Goal: Task Accomplishment & Management: Complete application form

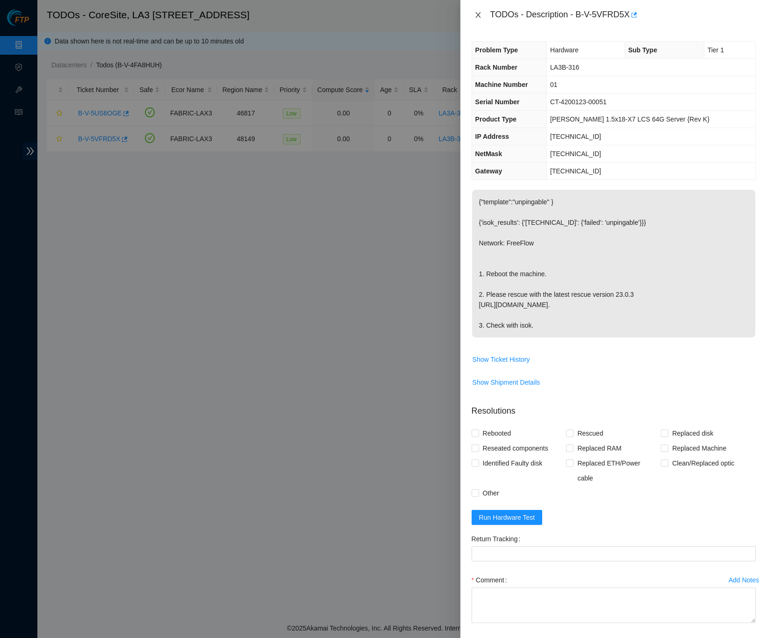
click at [479, 15] on icon "close" at bounding box center [477, 14] width 7 height 7
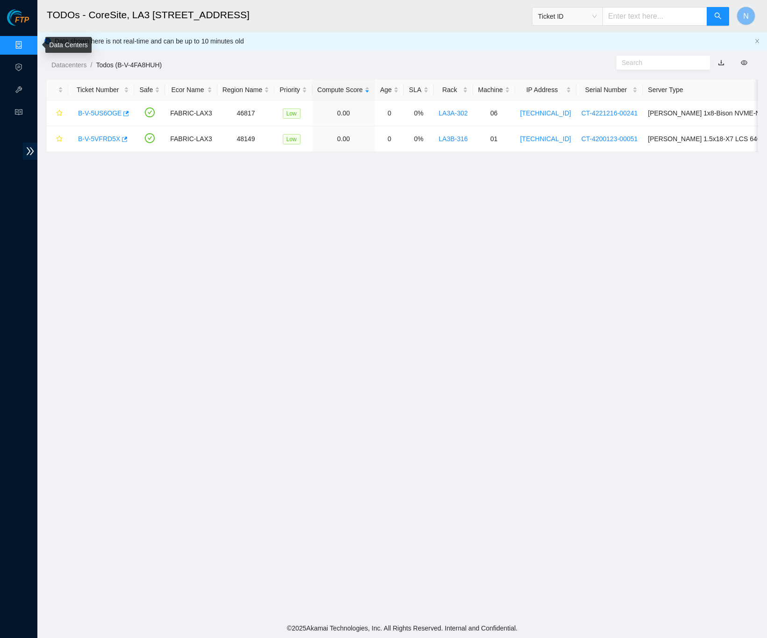
click at [27, 48] on link "Data Centers" at bounding box center [46, 45] width 38 height 7
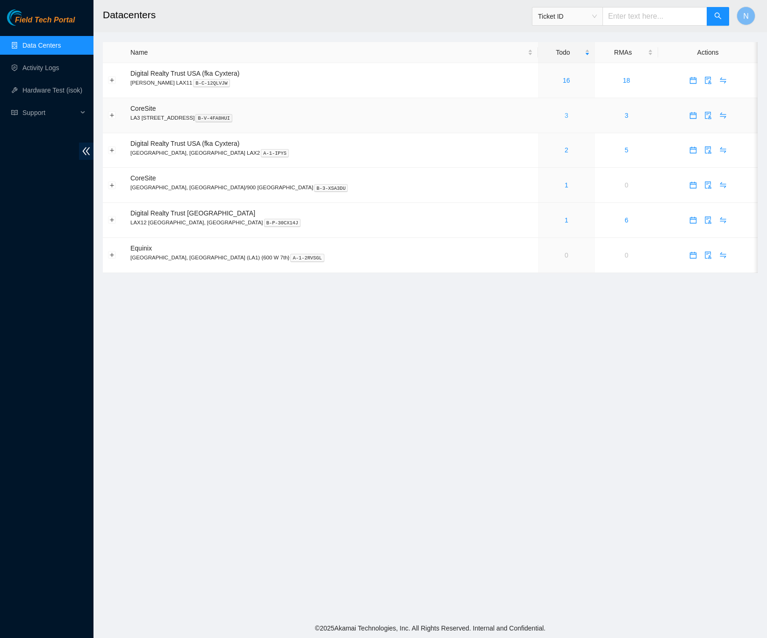
click at [565, 118] on link "3" at bounding box center [567, 115] width 4 height 7
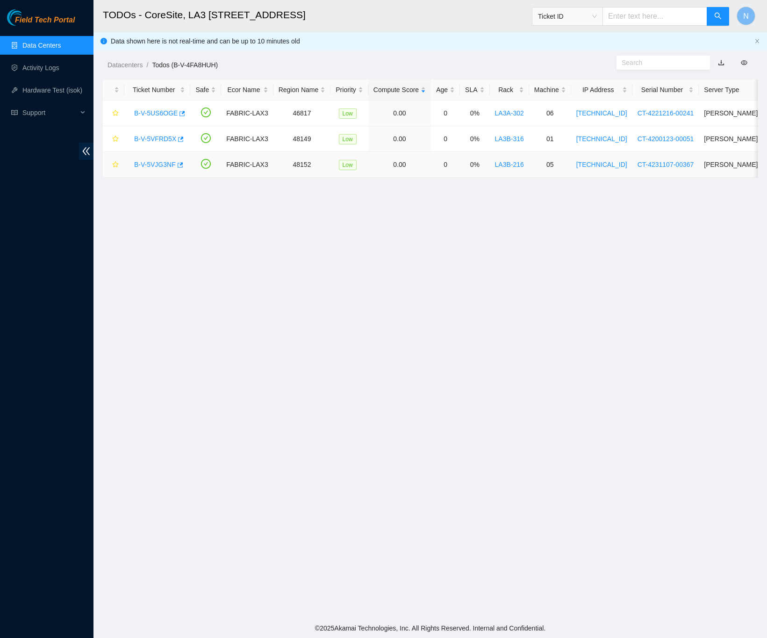
click at [154, 164] on link "B-V-5VJG3NF" at bounding box center [155, 164] width 42 height 7
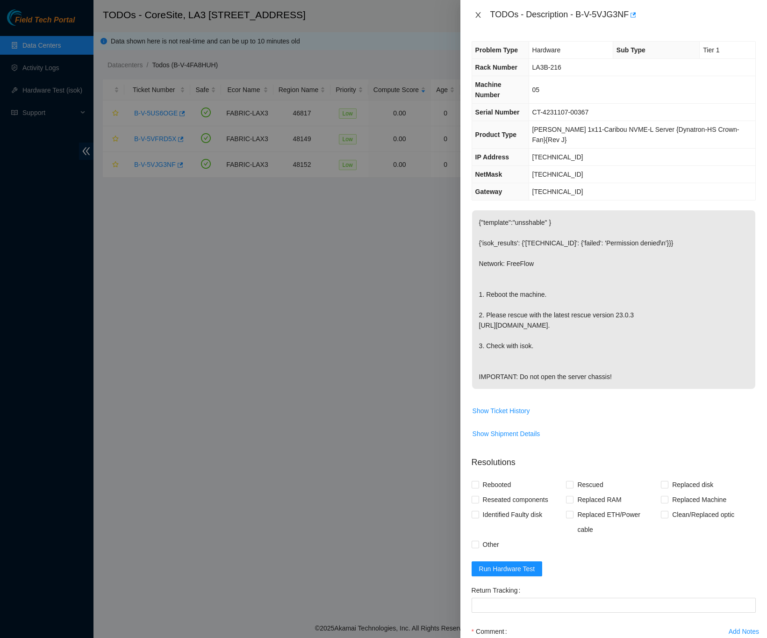
click at [478, 14] on icon "close" at bounding box center [477, 15] width 5 height 6
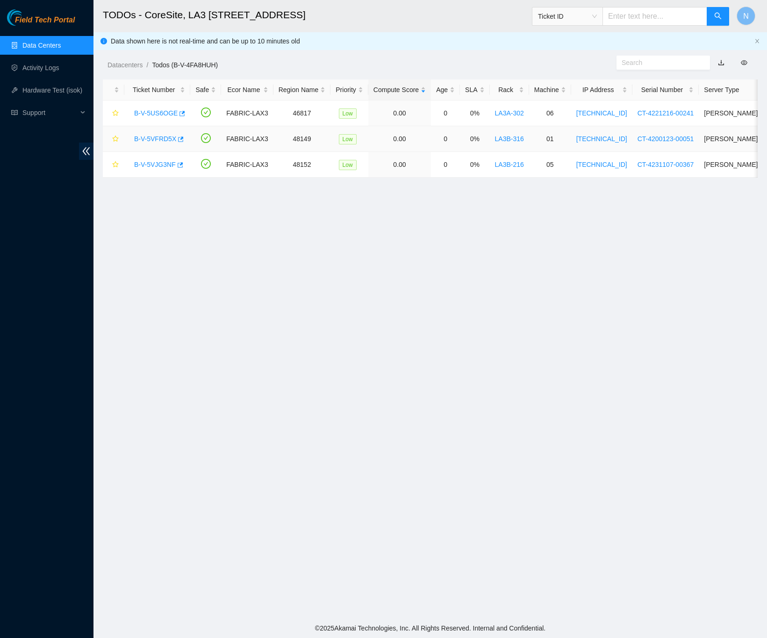
click at [154, 137] on link "B-V-5VFRD5X" at bounding box center [155, 138] width 42 height 7
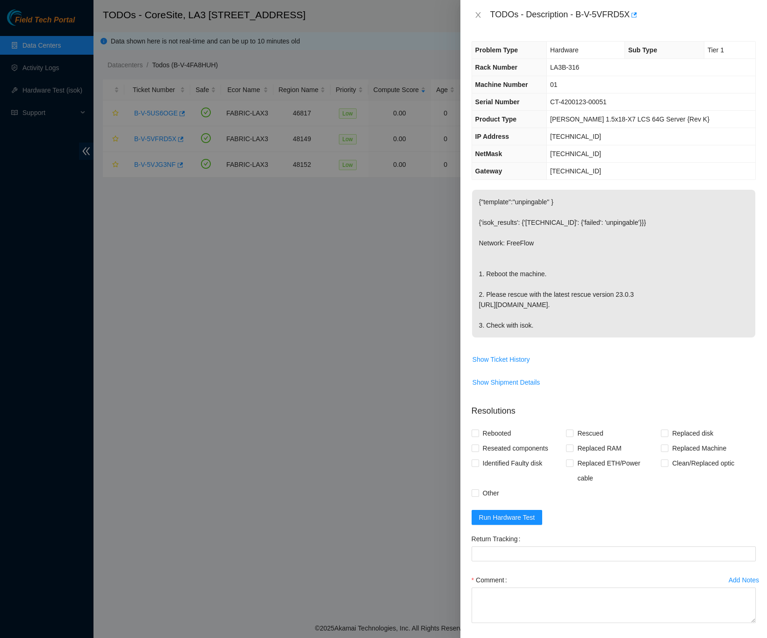
click at [748, 323] on div "Problem Type Hardware Sub Type Tier 1 Rack Number LA3B-316 Machine Number 01 Se…" at bounding box center [613, 334] width 307 height 608
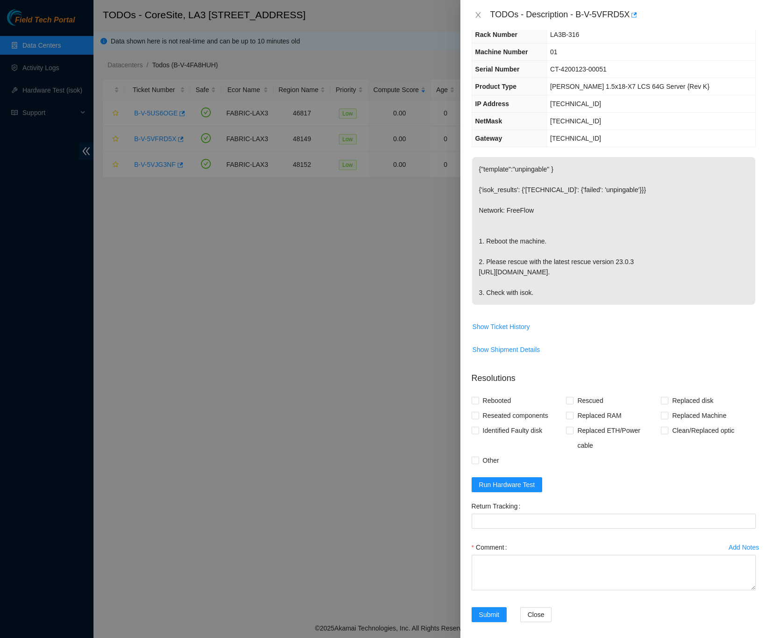
scroll to position [73, 0]
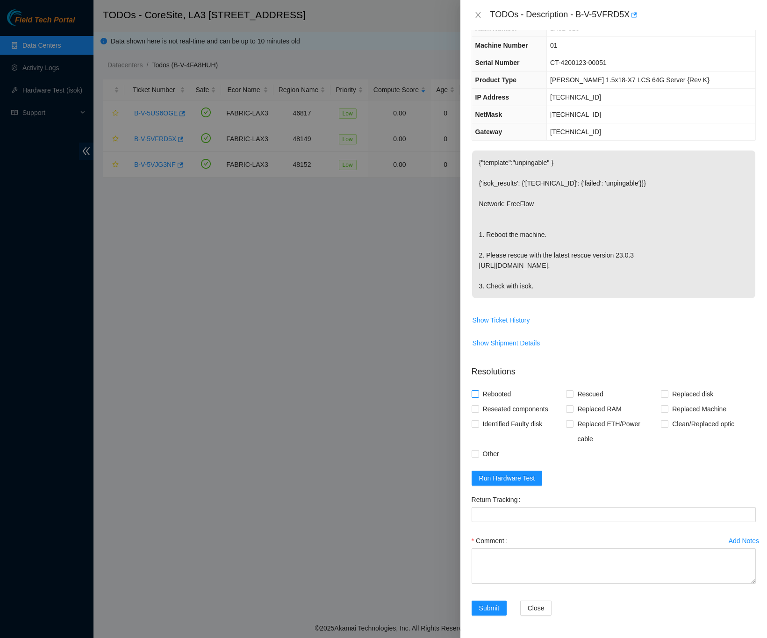
click at [475, 392] on input "Rebooted" at bounding box center [475, 393] width 7 height 7
checkbox input "true"
click at [474, 451] on input "Other" at bounding box center [475, 453] width 7 height 7
checkbox input "true"
click at [750, 387] on div "Problem Type Hardware Sub Type Tier 1 Rack Number LA3B-316 Machine Number 01 Se…" at bounding box center [613, 334] width 307 height 608
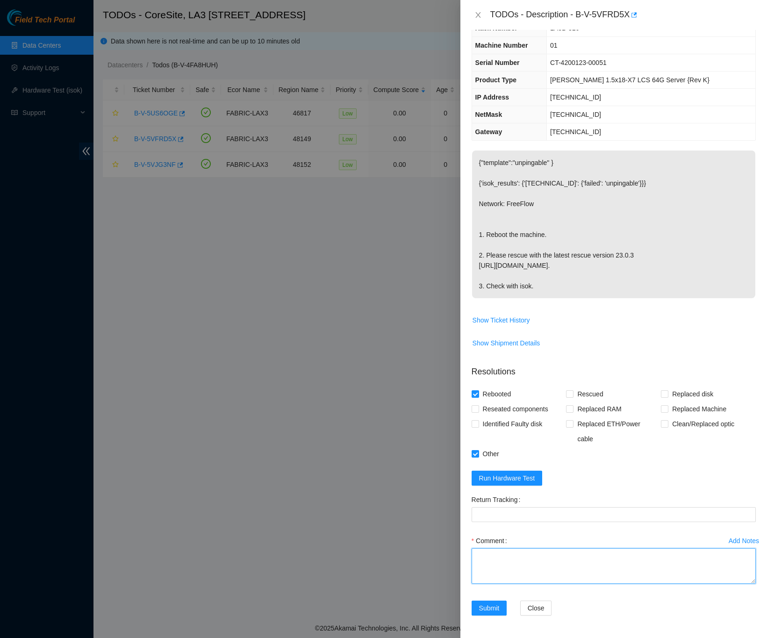
click at [610, 559] on textarea "Comment" at bounding box center [614, 566] width 284 height 36
paste textarea "++++REQUESTING WE RMA PSU++++ B-V-5VFRD5X FABRIC-LAX3 Low LA3B-316 01 23.206.21…"
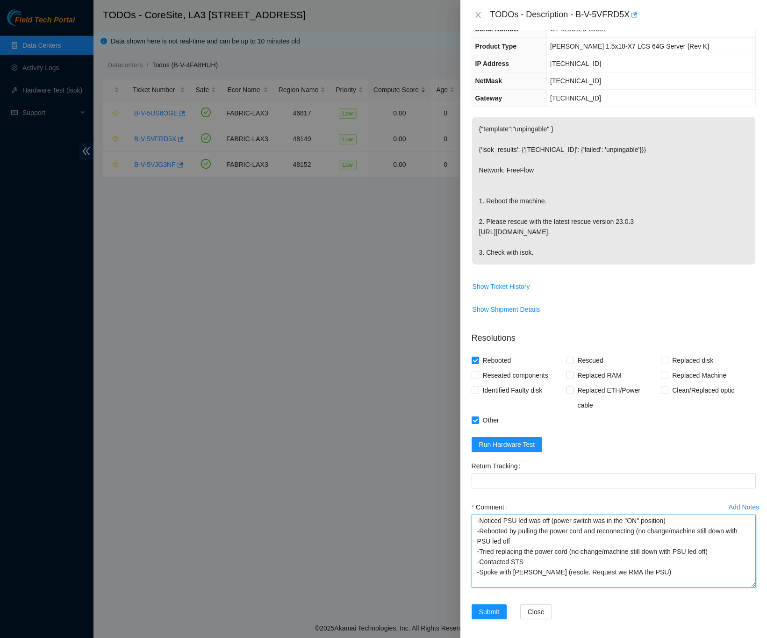
drag, startPoint x: 738, startPoint y: 579, endPoint x: 751, endPoint y: 635, distance: 57.0
click at [748, 637] on html "Field Tech Portal Data Centers Activity Logs Hardware Test (isok) Support TODOs…" at bounding box center [383, 319] width 767 height 638
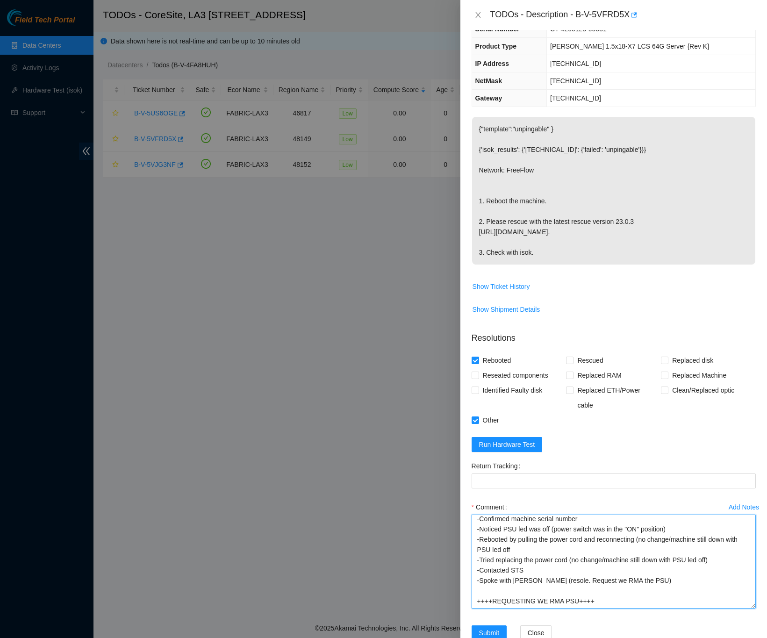
type textarea "++++REQUESTING WE RMA PSU++++ B-V-5VFRD5X FABRIC-LAX3 Low LA3B-316 01 23.206.21…"
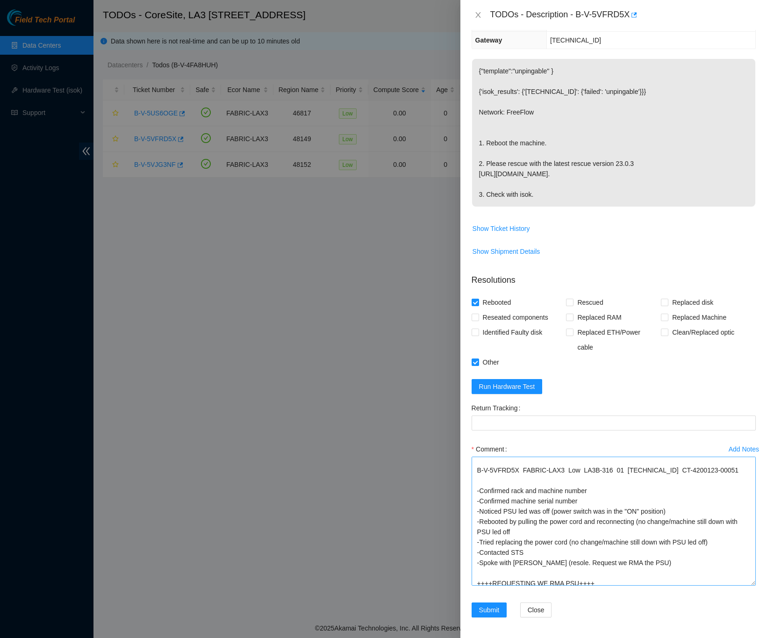
scroll to position [5, 0]
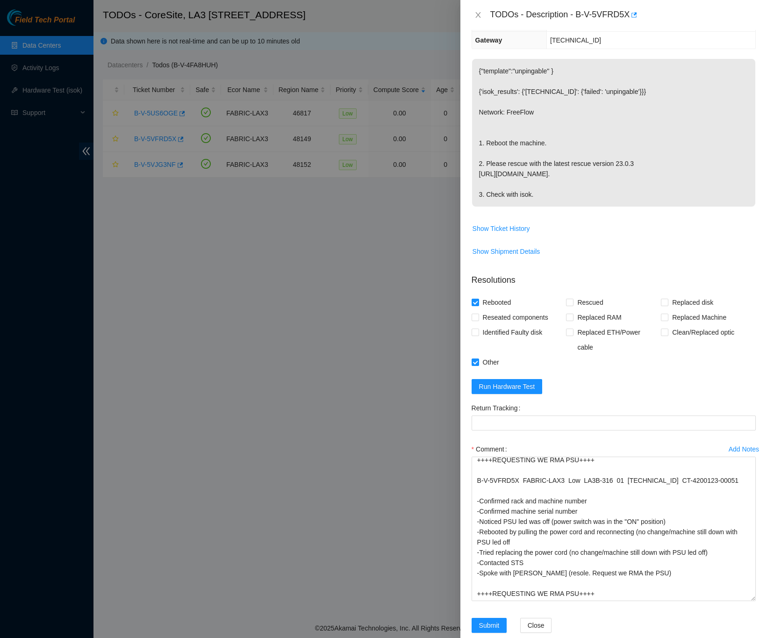
drag, startPoint x: 740, startPoint y: 581, endPoint x: 748, endPoint y: 627, distance: 46.4
click at [744, 601] on textarea "++++REQUESTING WE RMA PSU++++ B-V-5VFRD5X FABRIC-LAX3 Low LA3B-316 01 23.206.21…" at bounding box center [614, 529] width 284 height 144
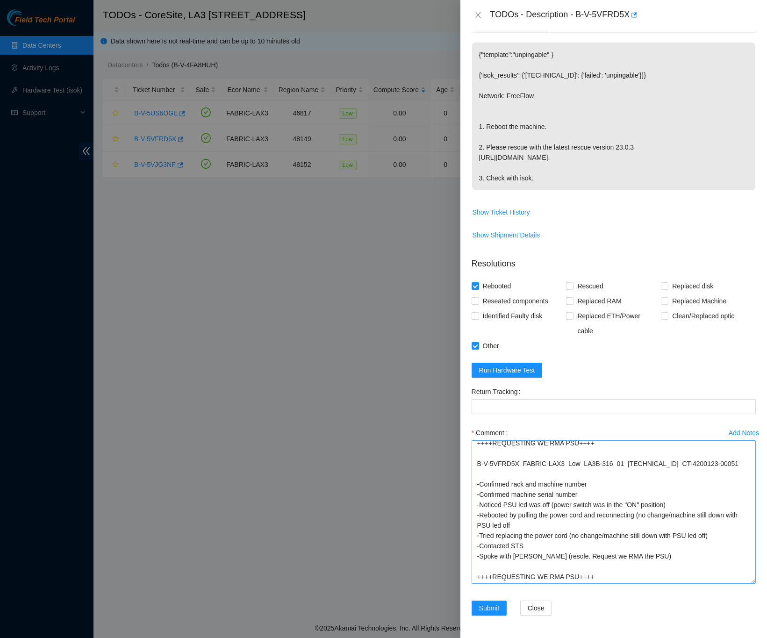
scroll to position [0, 0]
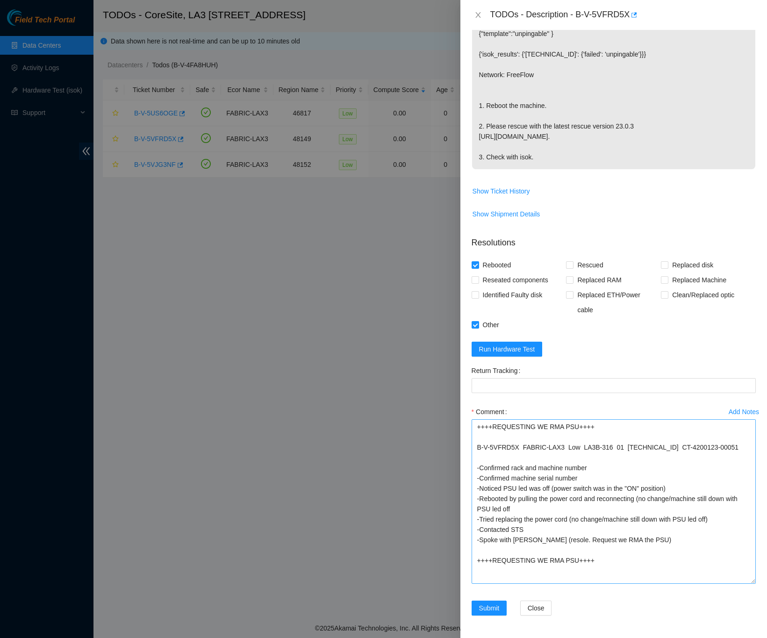
drag, startPoint x: 741, startPoint y: 582, endPoint x: 741, endPoint y: 603, distance: 21.0
click at [741, 584] on textarea "++++REQUESTING WE RMA PSU++++ B-V-5VFRD5X FABRIC-LAX3 Low LA3B-316 01 23.206.21…" at bounding box center [614, 501] width 284 height 165
click at [742, 601] on div "Add Notes Comment ++++REQUESTING WE RMA PSU++++ B-V-5VFRD5X FABRIC-LAX3 Low LA3…" at bounding box center [614, 502] width 292 height 196
click at [753, 401] on div "Problem Type Hardware Sub Type Tier 1 Rack Number LA3B-316 Machine Number 01 Se…" at bounding box center [613, 334] width 307 height 608
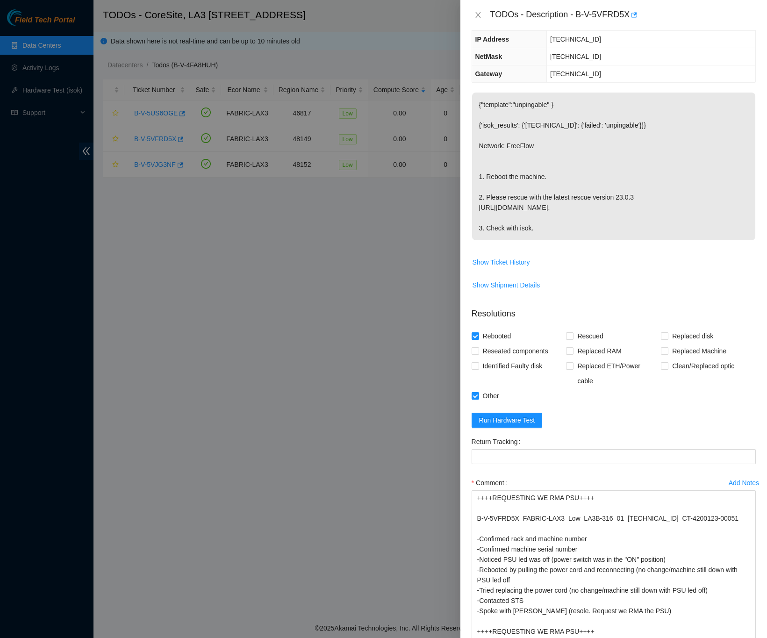
scroll to position [201, 0]
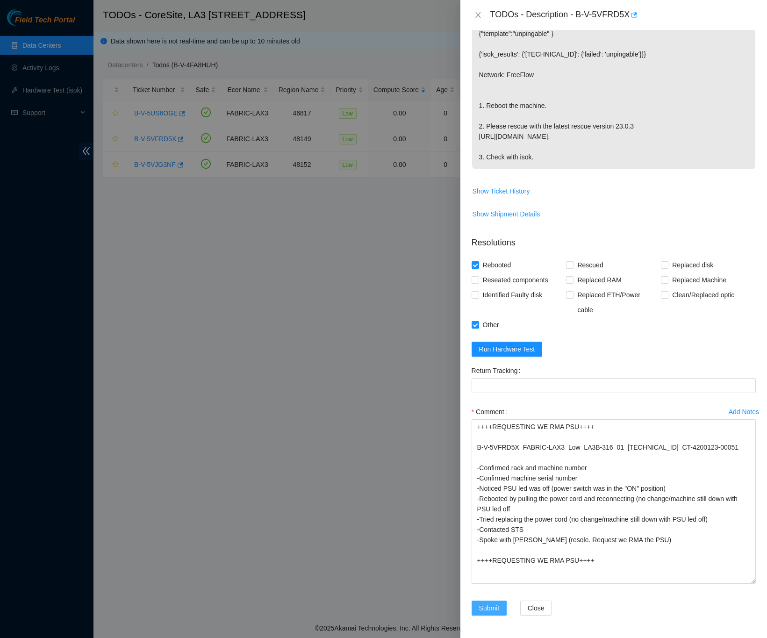
click at [493, 610] on span "Submit" at bounding box center [489, 608] width 21 height 10
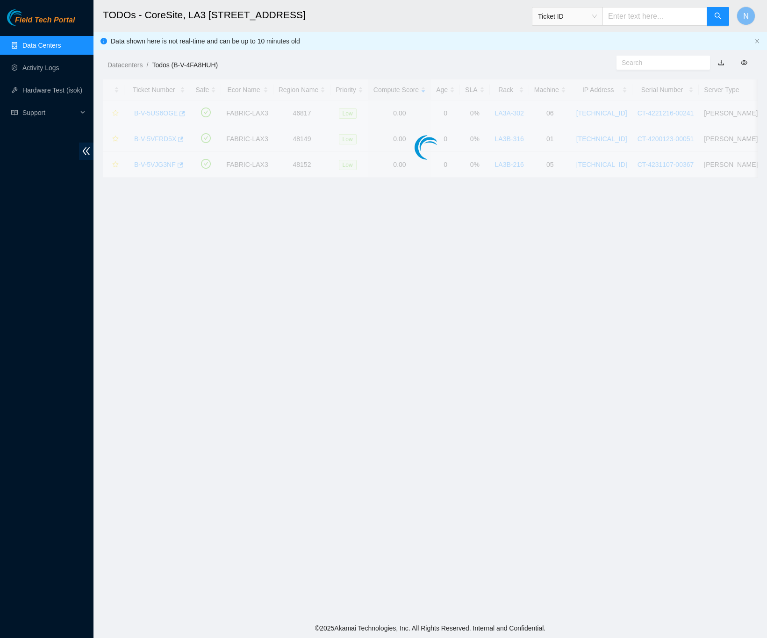
scroll to position [0, 0]
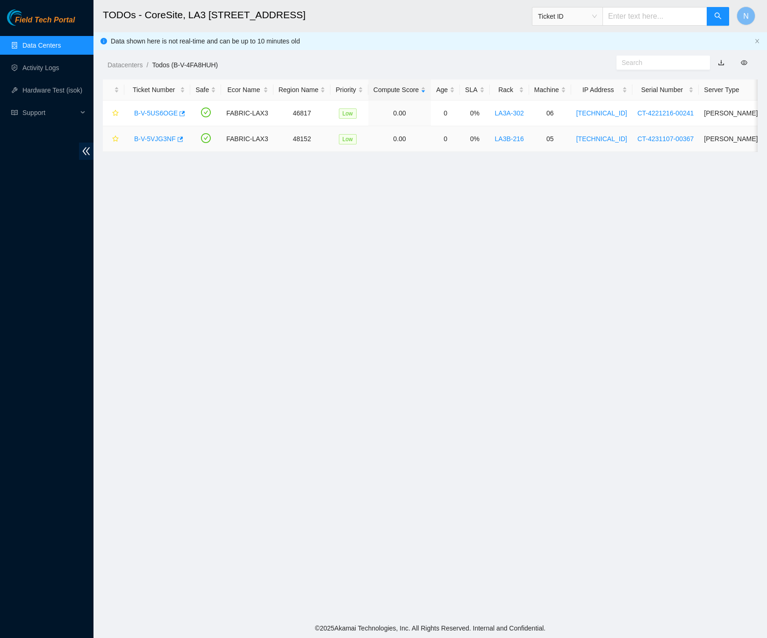
click at [160, 137] on link "B-V-5VJG3NF" at bounding box center [155, 138] width 42 height 7
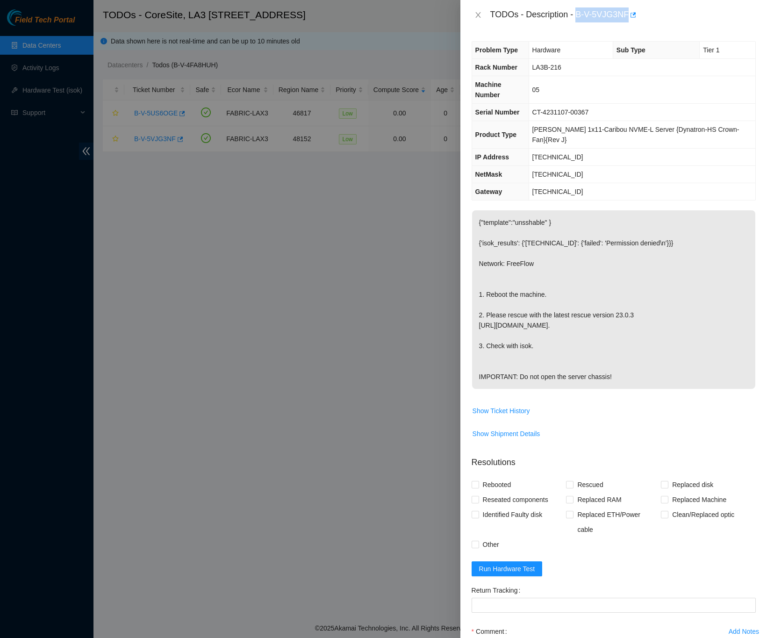
drag, startPoint x: 576, startPoint y: 12, endPoint x: 626, endPoint y: 12, distance: 49.5
click at [626, 12] on div "TODOs - Description - B-V-5VJG3NF" at bounding box center [622, 14] width 265 height 15
copy div "B-V-5VJG3NF"
click at [652, 21] on div "TODOs - Description - B-V-5VJG3NF" at bounding box center [622, 14] width 265 height 15
click at [739, 547] on div "Rebooted Rescued Replaced disk Reseated components Replaced RAM Replaced Machin…" at bounding box center [614, 514] width 284 height 75
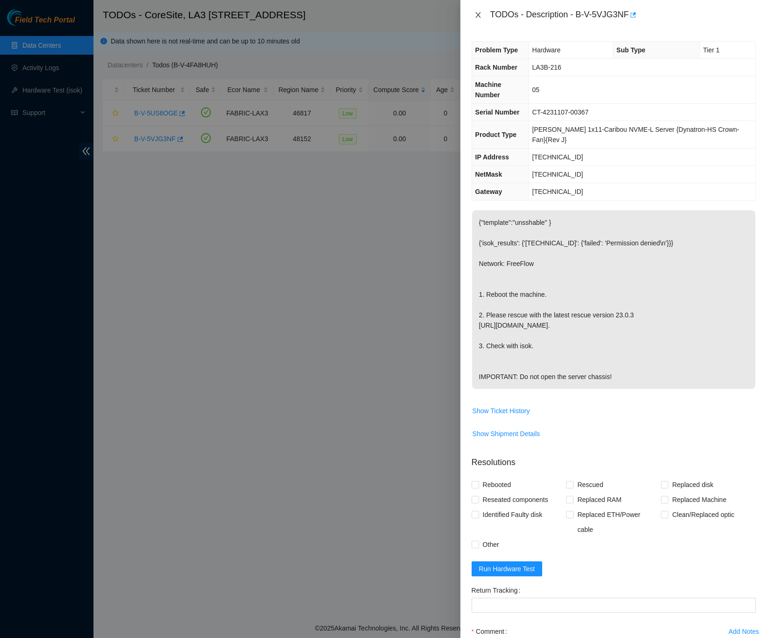
click at [479, 13] on icon "close" at bounding box center [477, 14] width 7 height 7
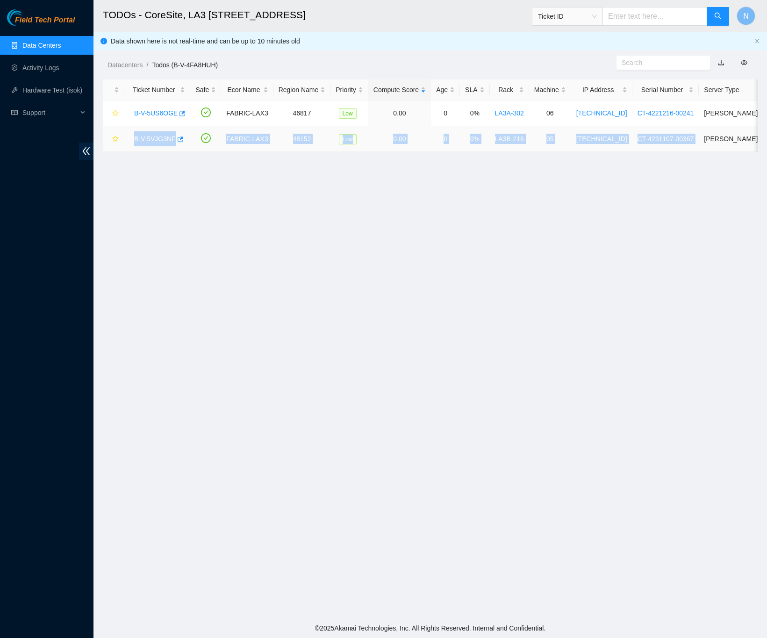
drag, startPoint x: 683, startPoint y: 136, endPoint x: 132, endPoint y: 146, distance: 551.1
click at [130, 146] on tr "B-V-5VJG3NF FABRIC-LAX3 48152 Low 0.00 0 0% LA3B-216 05 23.39.209.232 CT-423110…" at bounding box center [531, 139] width 857 height 26
copy tr "B-V-5VJG3NF FABRIC-LAX3 48152 Low 0.00 0 0% LA3B-216 05 23.39.209.232 CT-423110…"
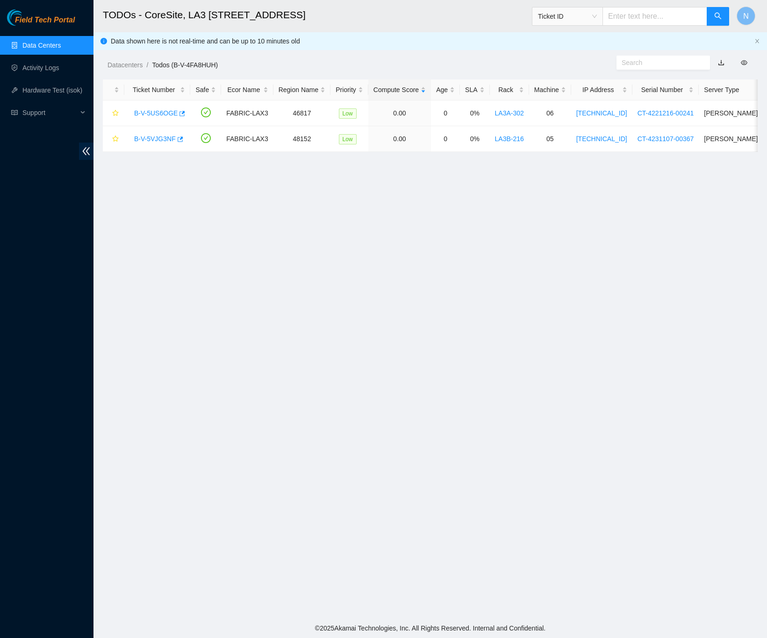
click at [310, 271] on main "TODOs - CoreSite, LA3 200 Bauchet St Ticket ID N Data shown here is not real-ti…" at bounding box center [429, 309] width 673 height 618
click at [139, 138] on link "B-V-5VJG3NF" at bounding box center [155, 138] width 42 height 7
